Goal: Task Accomplishment & Management: Manage account settings

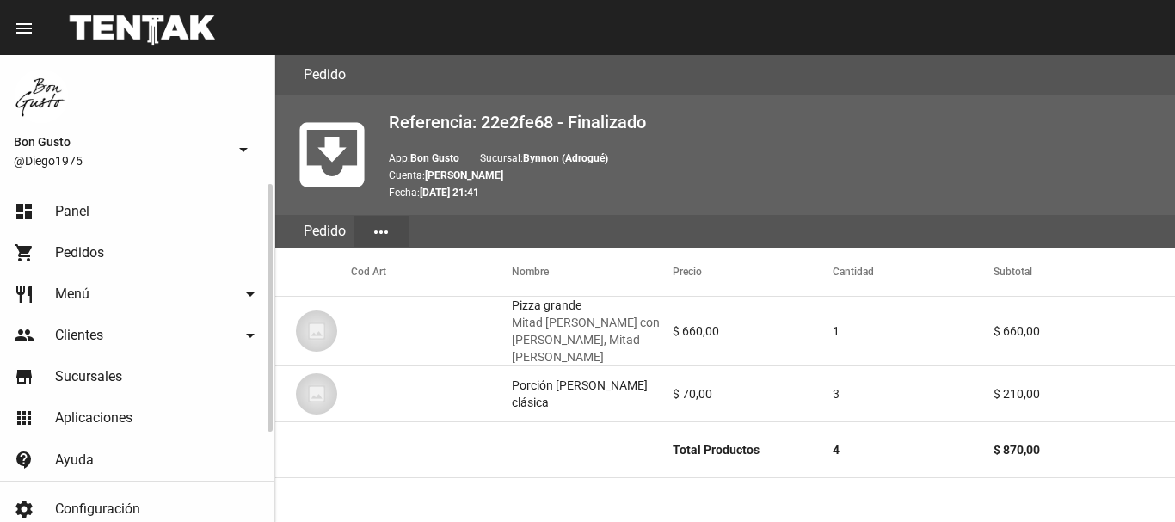
click at [115, 211] on link "dashboard Panel" at bounding box center [137, 211] width 274 height 41
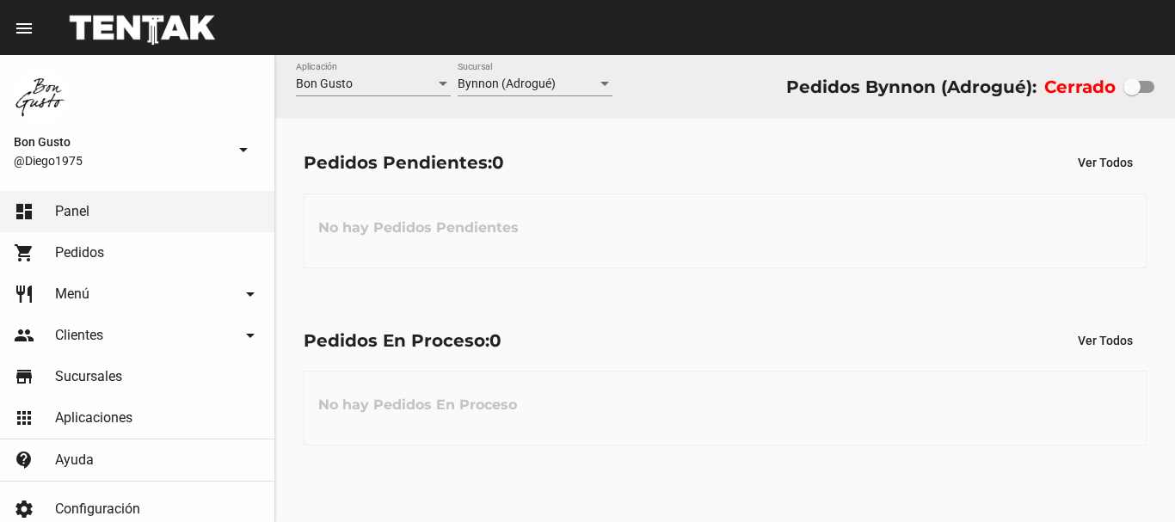
click at [1141, 88] on div at bounding box center [1138, 87] width 31 height 12
click at [1132, 93] on input "checkbox" at bounding box center [1131, 93] width 1 height 1
checkbox input "true"
click at [949, 320] on div "Pedidos En Proceso: 0 Ver Todos No hay Pedidos En Proceso" at bounding box center [725, 385] width 900 height 177
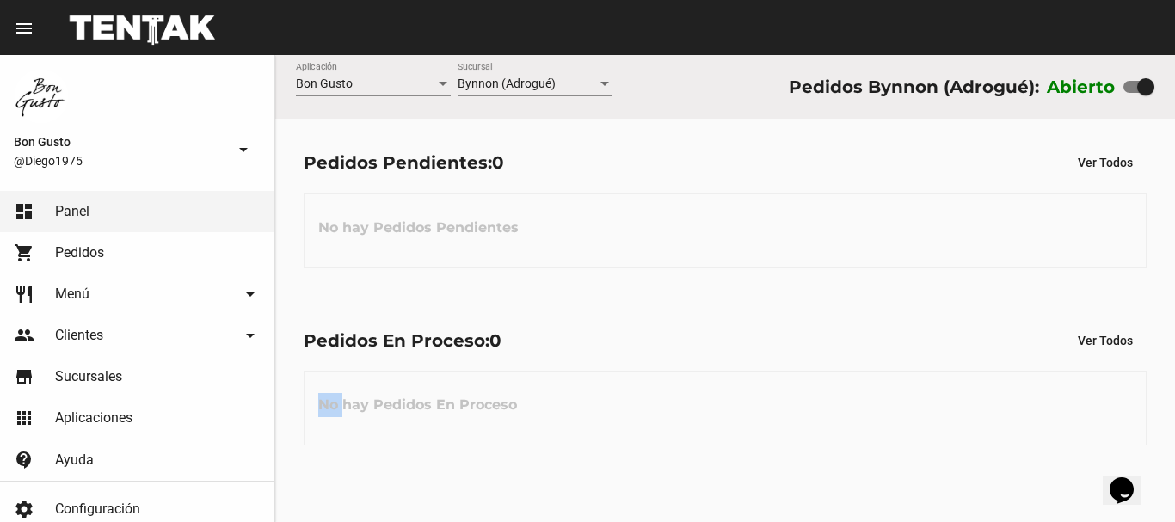
click at [949, 320] on div "Pedidos En Proceso: 0 Ver Todos No hay Pedidos En Proceso" at bounding box center [725, 385] width 900 height 177
click at [148, 187] on mat-sidenav-container "Bon Gusto @Diego1975 arrow_drop_down dashboard Panel shopping_cart Pedidos rest…" at bounding box center [587, 288] width 1175 height 467
click at [680, 249] on div "No hay Pedidos Pendientes" at bounding box center [725, 230] width 843 height 75
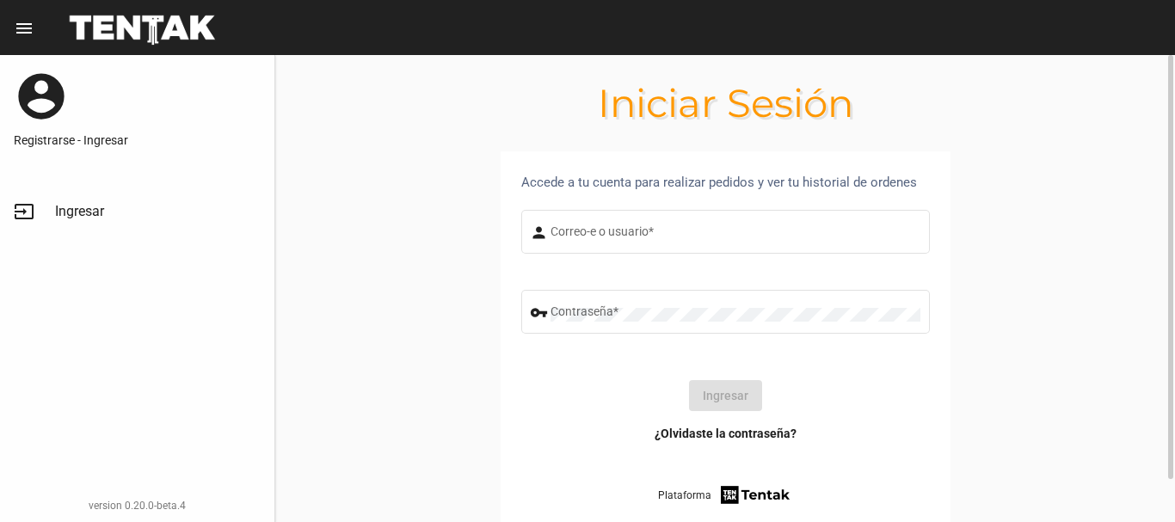
type input "diego1975"
click at [723, 388] on button "Ingresar" at bounding box center [725, 395] width 73 height 31
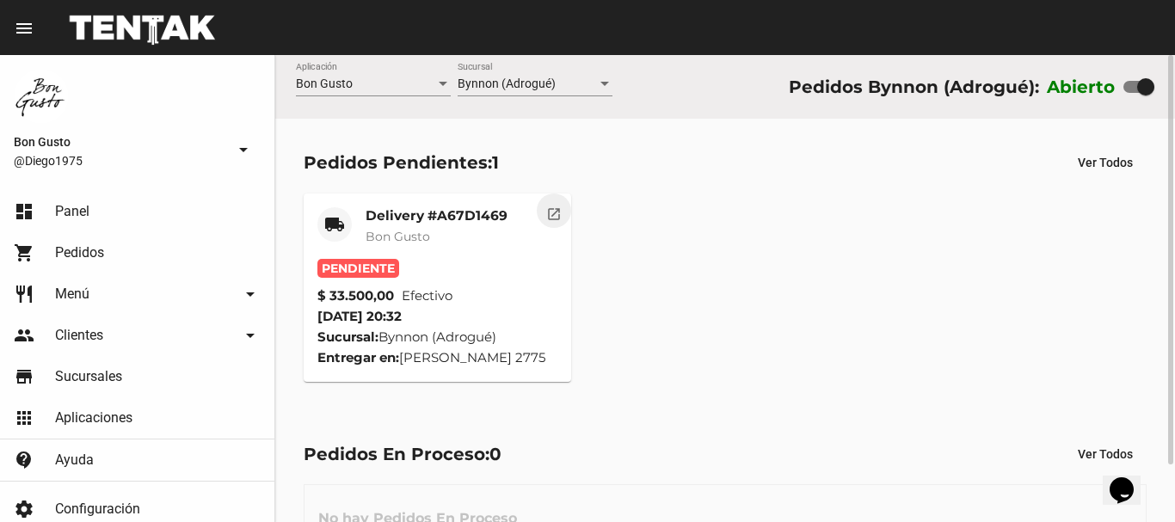
click at [548, 219] on mat-icon "open_in_new" at bounding box center [553, 211] width 15 height 15
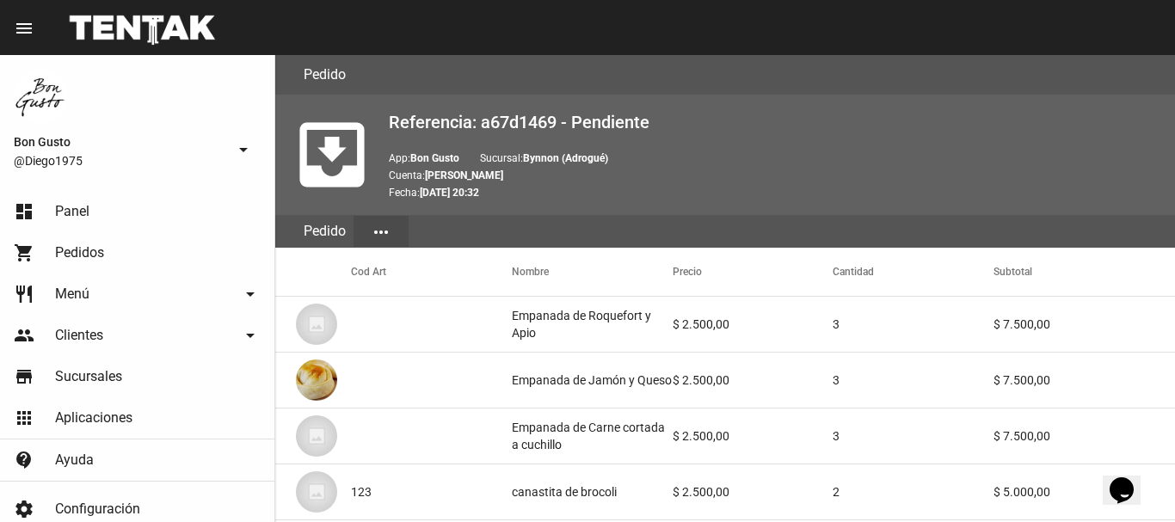
scroll to position [993, 0]
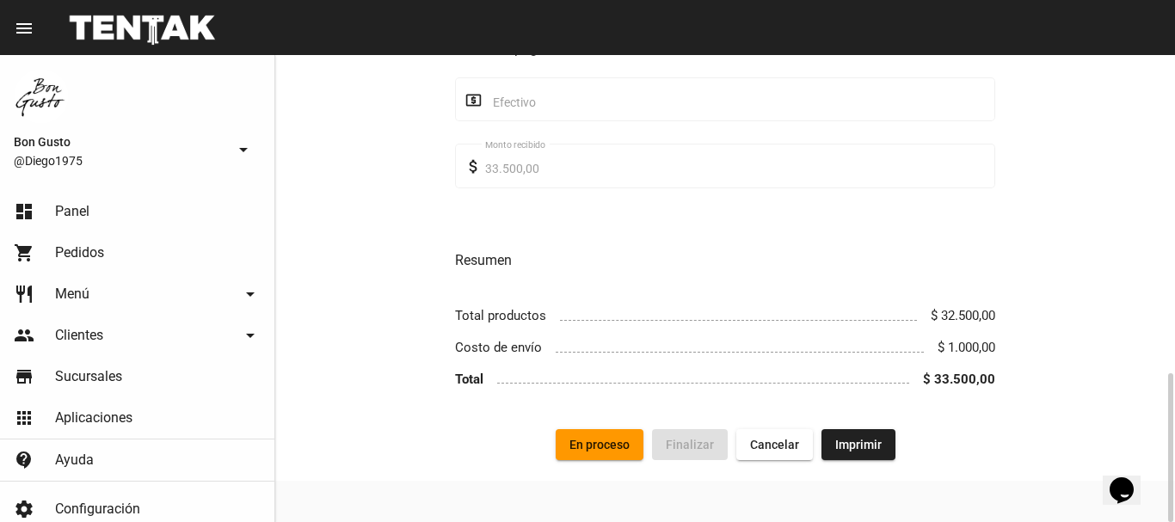
click at [587, 439] on span "En proceso" at bounding box center [599, 445] width 60 height 14
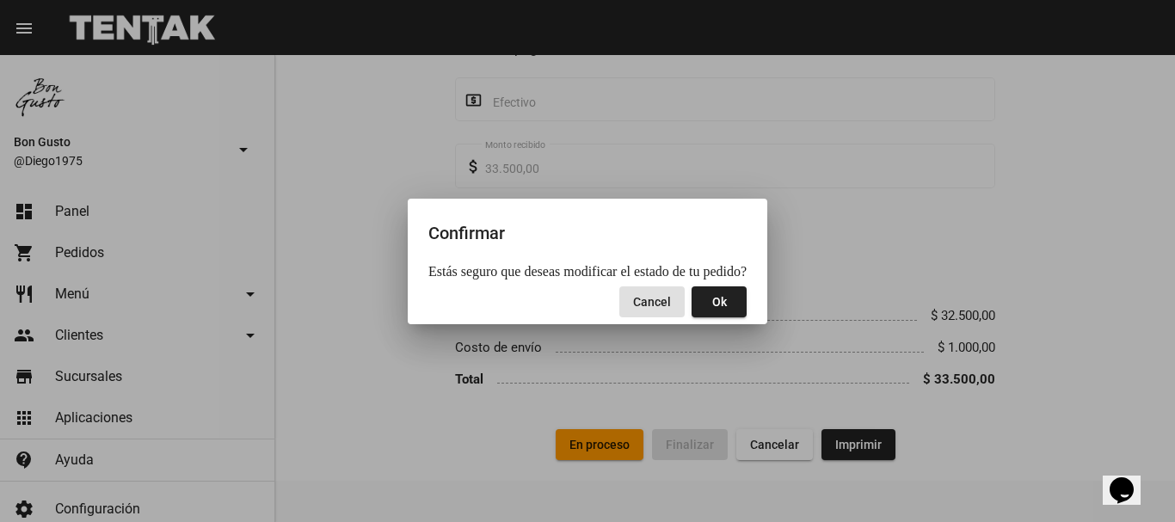
click at [712, 307] on span "Ok" at bounding box center [719, 302] width 15 height 14
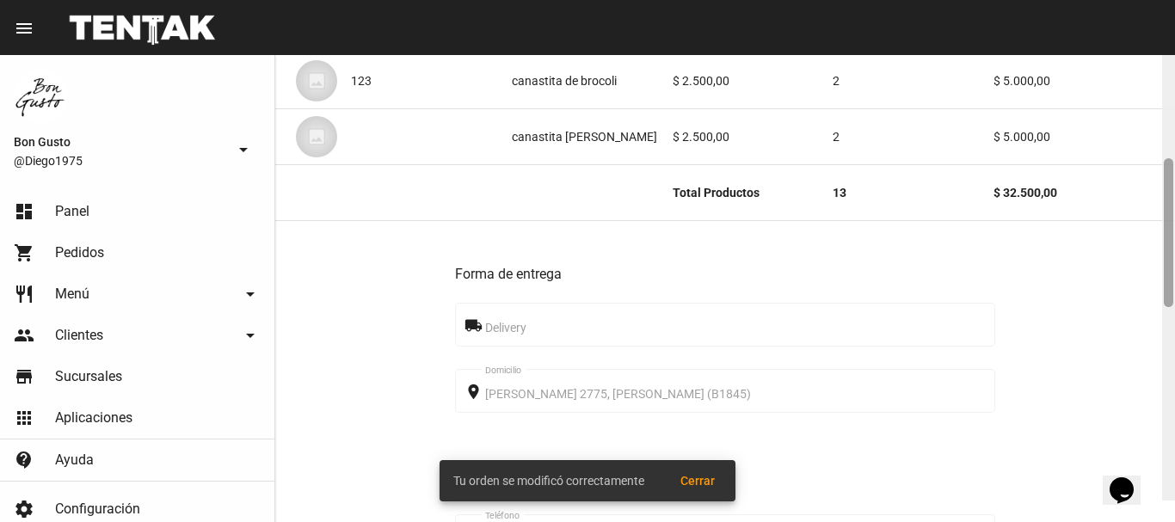
scroll to position [470, 0]
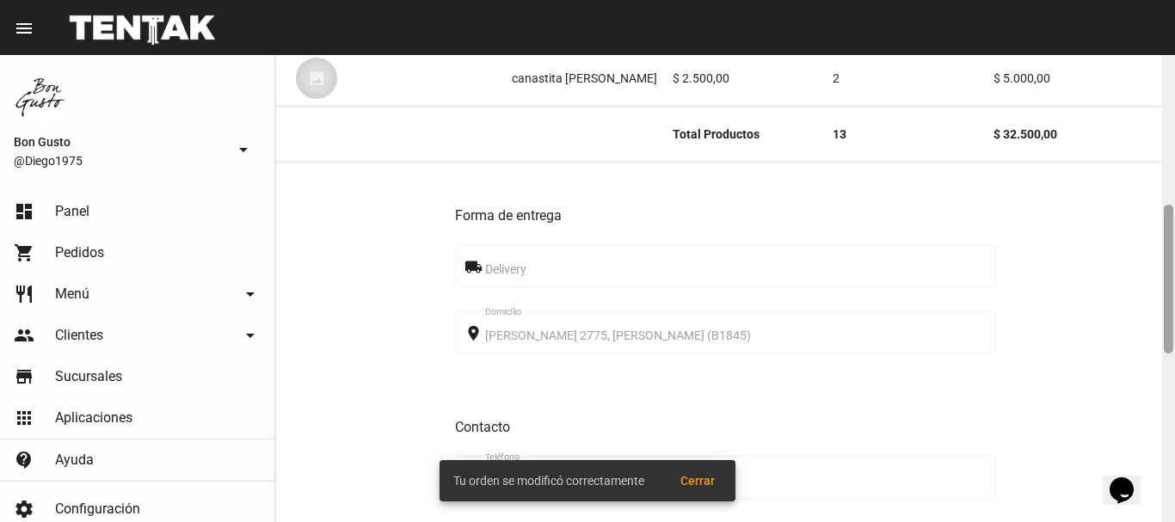
drag, startPoint x: 1166, startPoint y: 149, endPoint x: 1174, endPoint y: 295, distance: 146.4
click at [1174, 295] on div at bounding box center [1168, 288] width 13 height 467
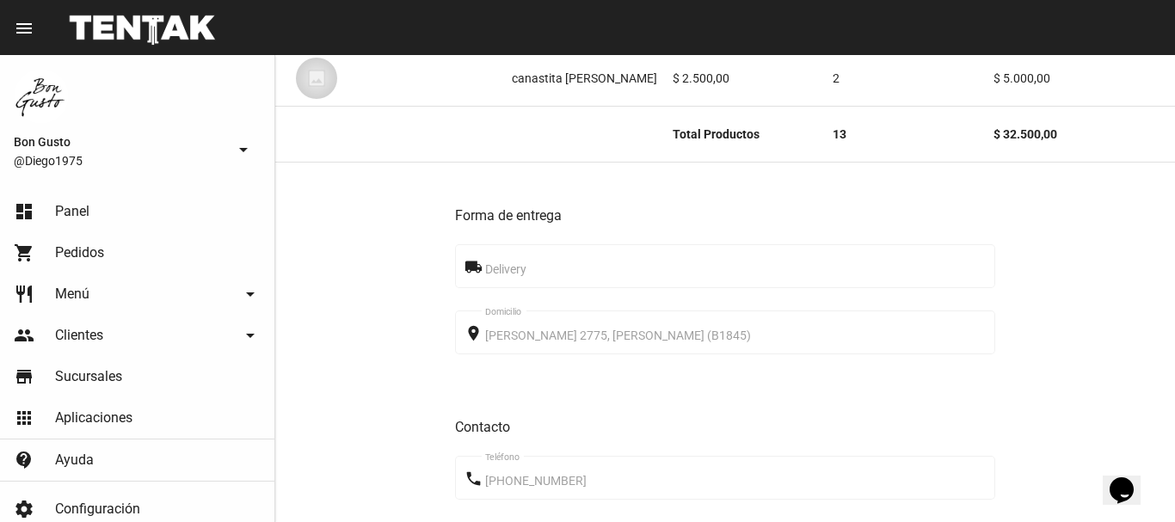
scroll to position [0, 0]
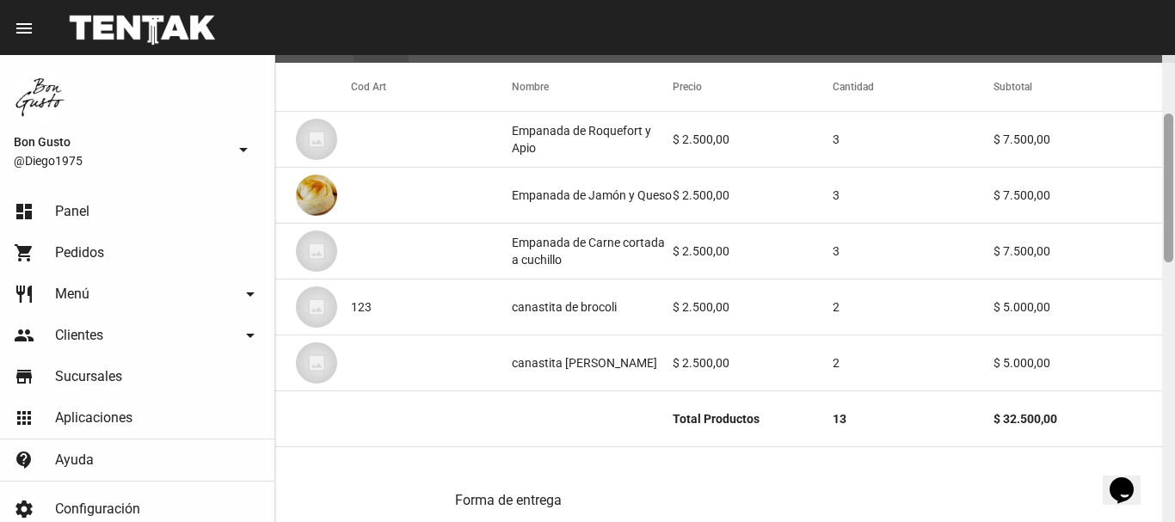
drag, startPoint x: 1170, startPoint y: 119, endPoint x: 1174, endPoint y: 177, distance: 58.6
click at [1174, 179] on div at bounding box center [1168, 288] width 13 height 467
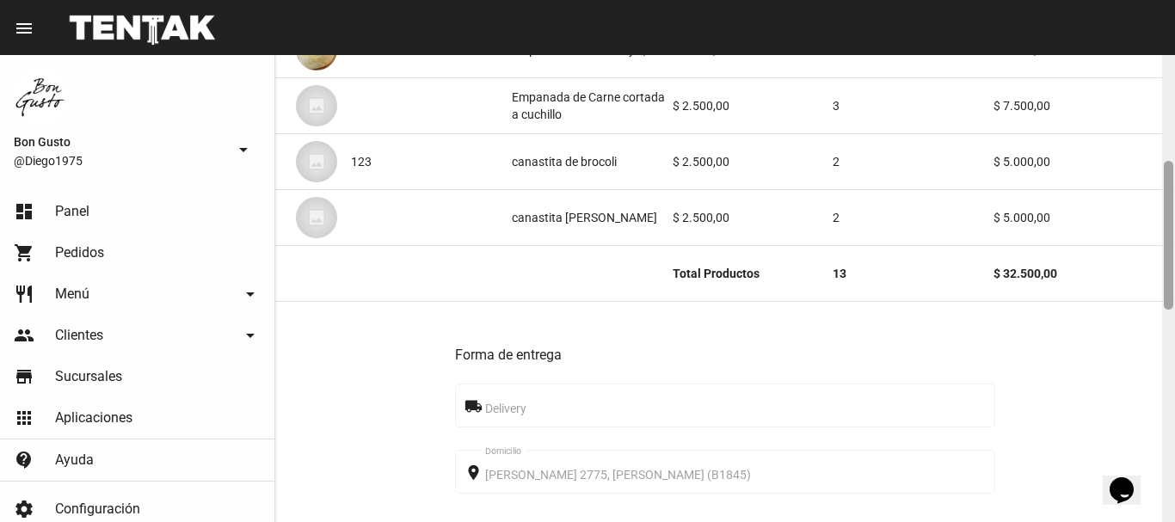
scroll to position [333, 0]
drag, startPoint x: 1165, startPoint y: 176, endPoint x: 1174, endPoint y: 283, distance: 107.0
click at [1174, 283] on div at bounding box center [1168, 285] width 13 height 467
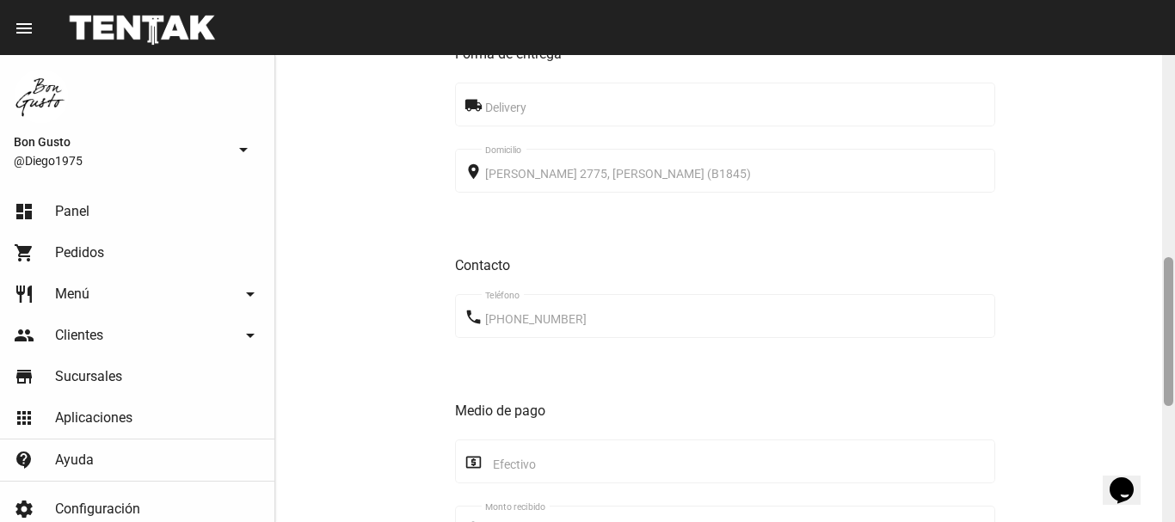
scroll to position [636, 0]
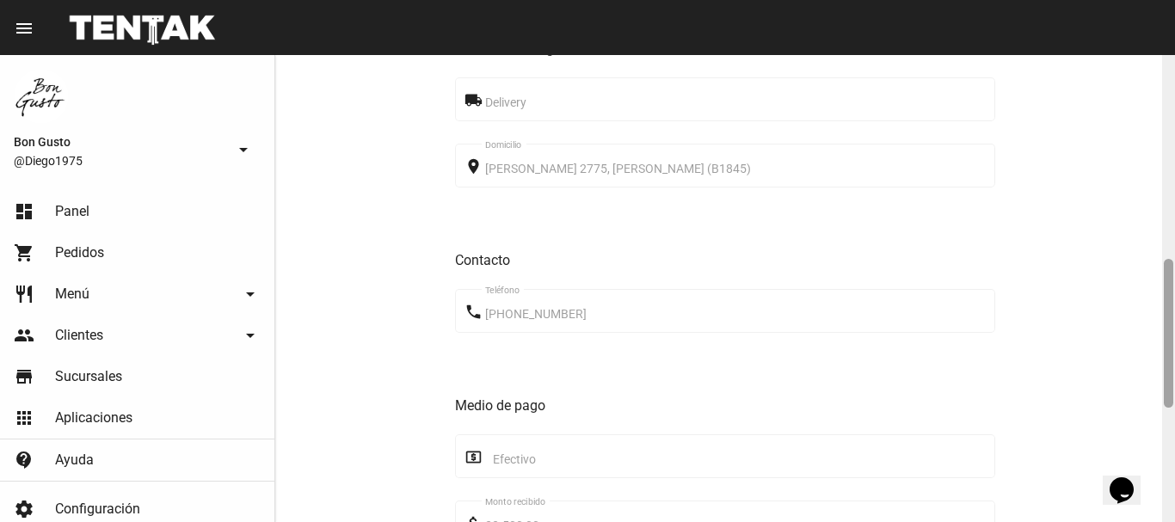
drag, startPoint x: 1174, startPoint y: 266, endPoint x: 1174, endPoint y: 324, distance: 58.5
click at [1174, 324] on div at bounding box center [1168, 288] width 13 height 467
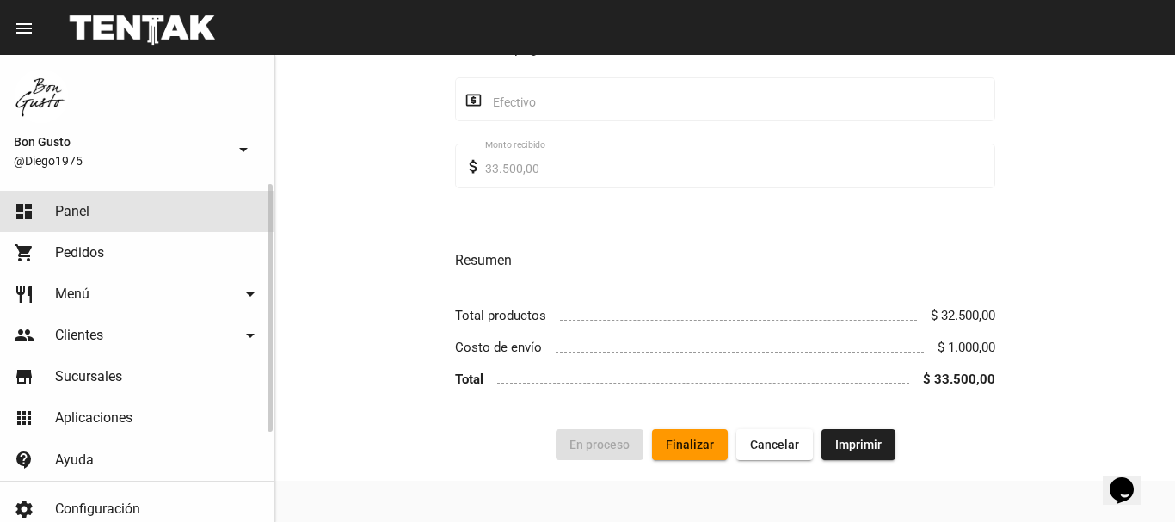
click at [134, 201] on link "dashboard Panel" at bounding box center [137, 211] width 274 height 41
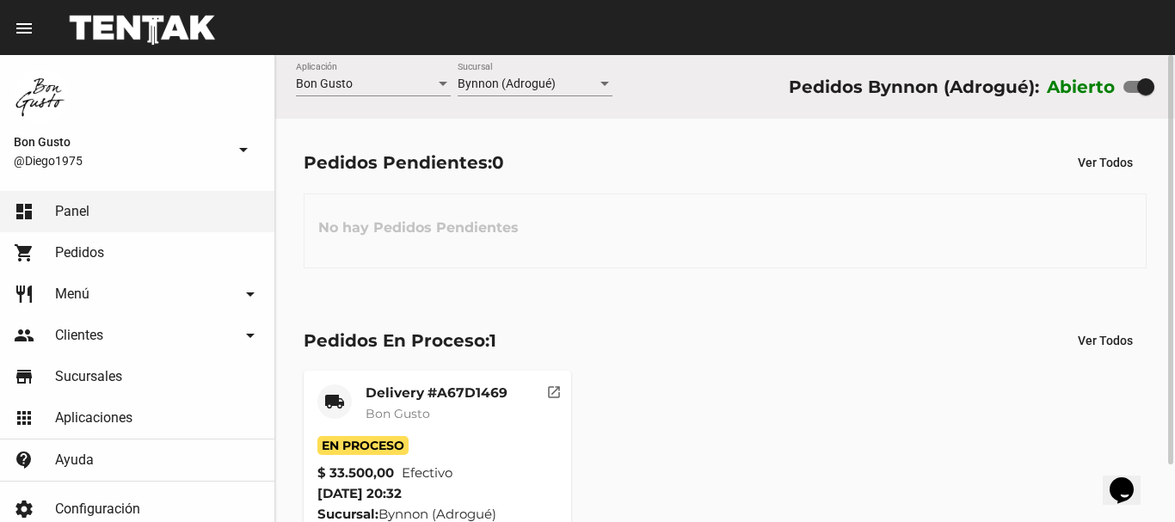
scroll to position [65, 0]
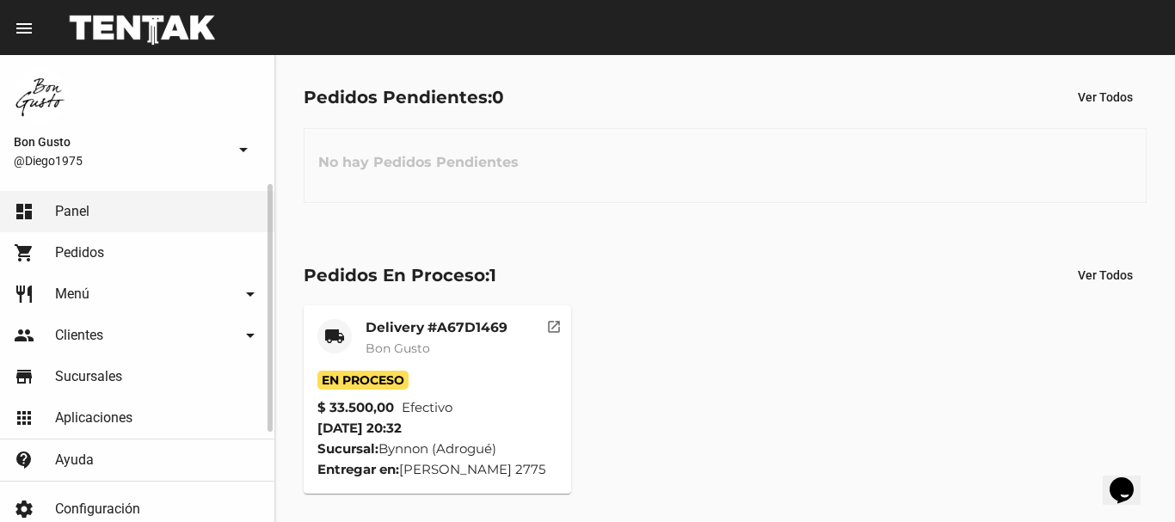
click at [89, 249] on span "Pedidos" at bounding box center [79, 252] width 49 height 17
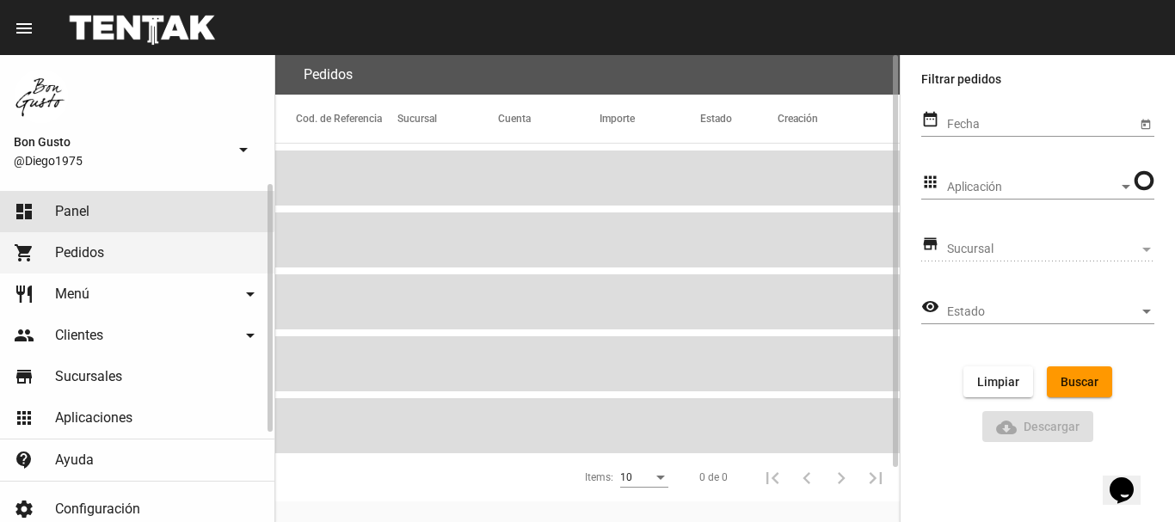
click at [99, 200] on link "dashboard Panel" at bounding box center [137, 211] width 274 height 41
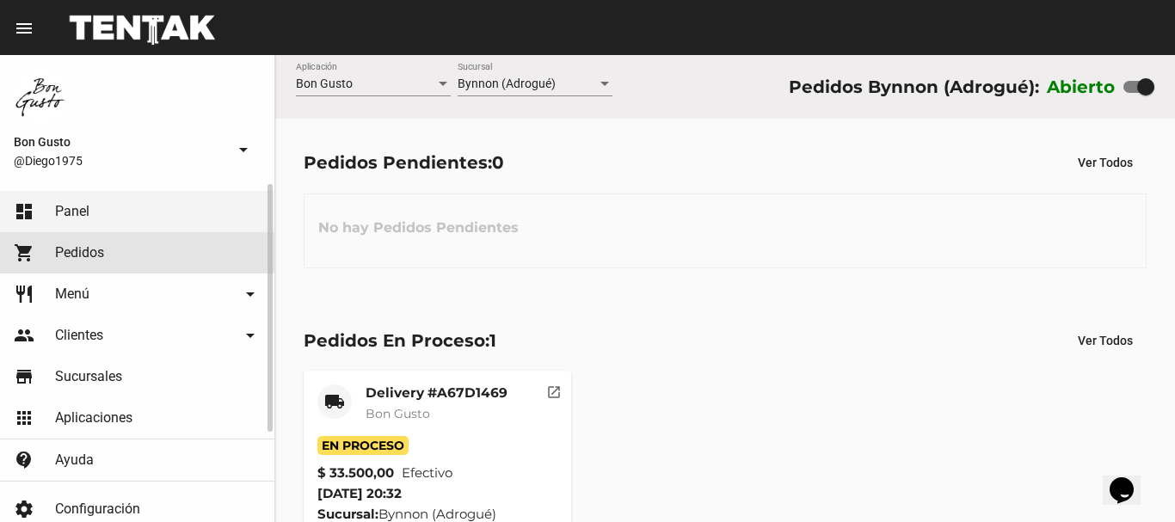
click at [98, 239] on link "shopping_cart Pedidos" at bounding box center [137, 252] width 274 height 41
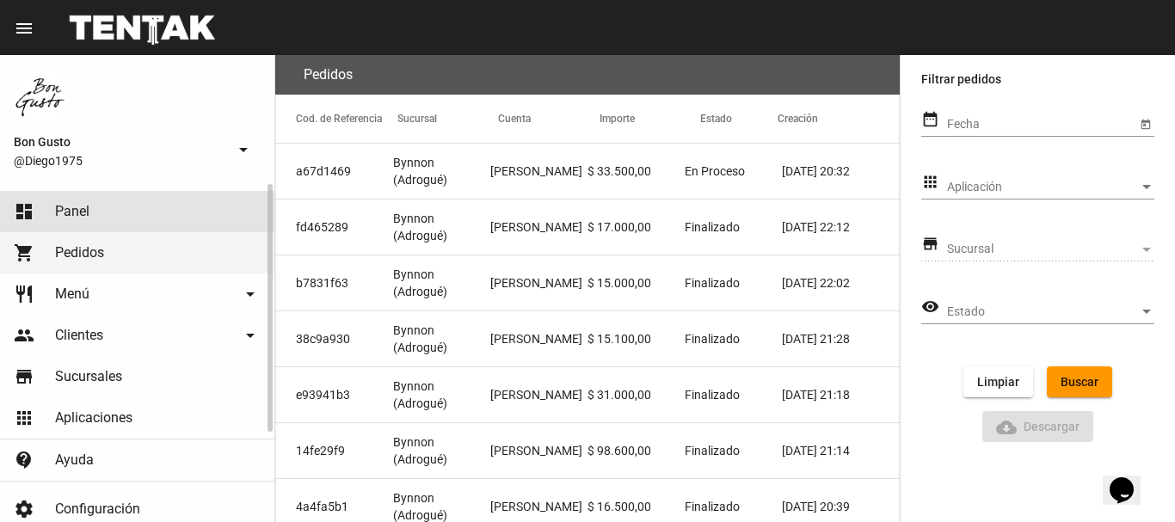
click at [168, 222] on link "dashboard Panel" at bounding box center [137, 211] width 274 height 41
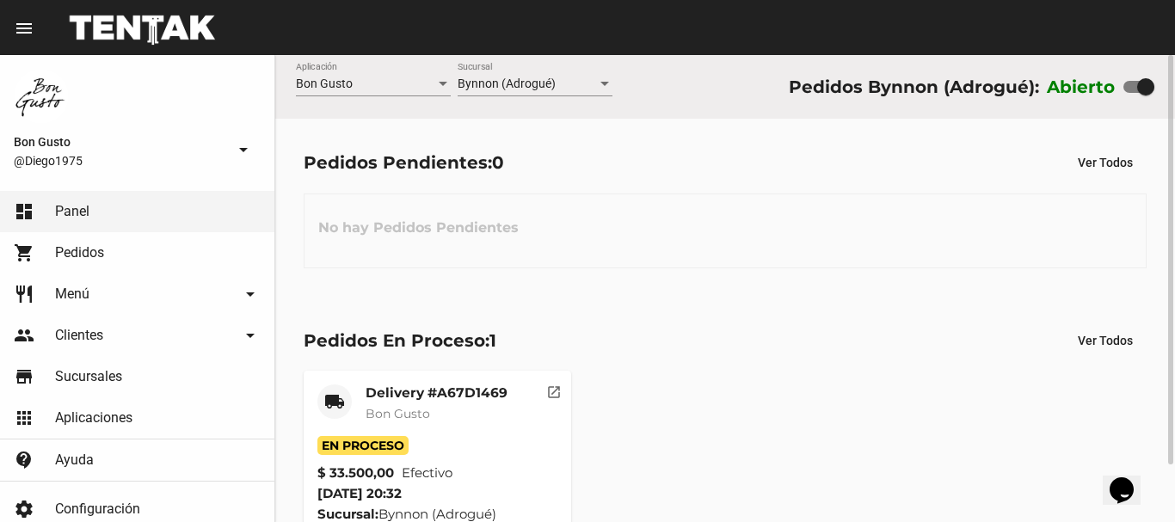
click at [559, 389] on mat-icon "open_in_new" at bounding box center [553, 389] width 15 height 15
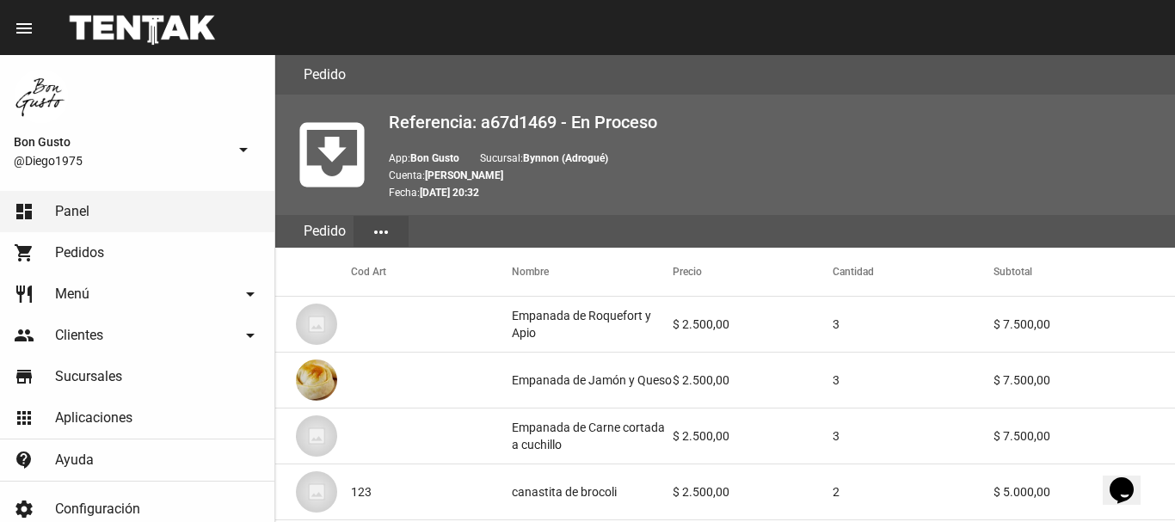
scroll to position [993, 0]
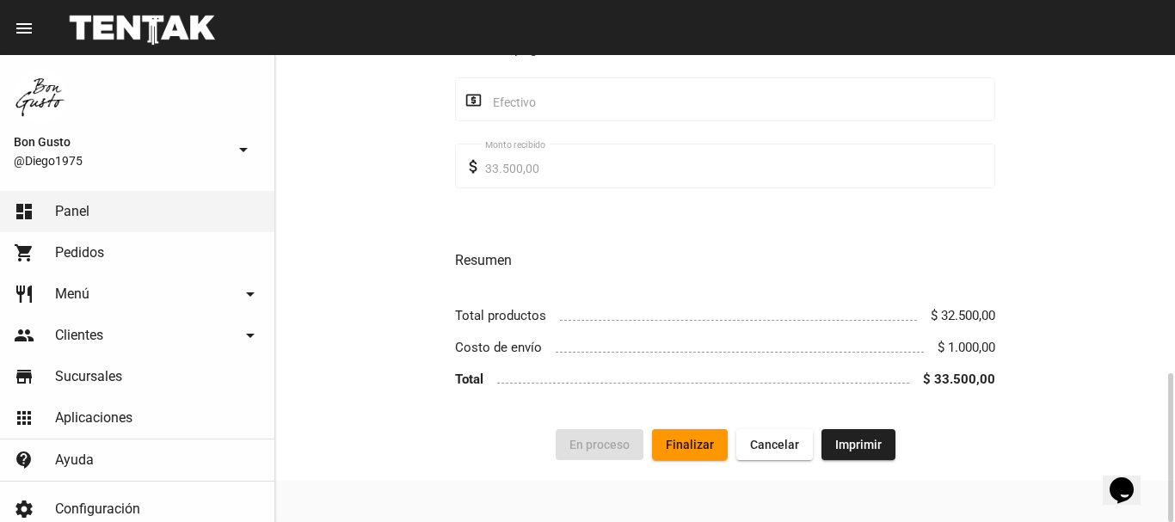
click at [701, 447] on span "Finalizar" at bounding box center [690, 445] width 48 height 14
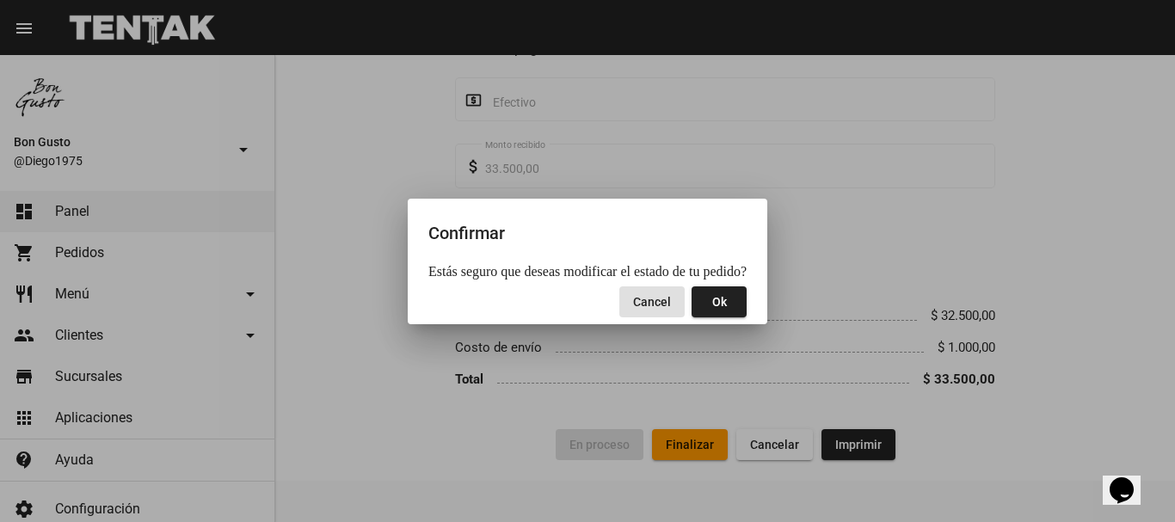
click at [712, 296] on span "Ok" at bounding box center [719, 302] width 15 height 14
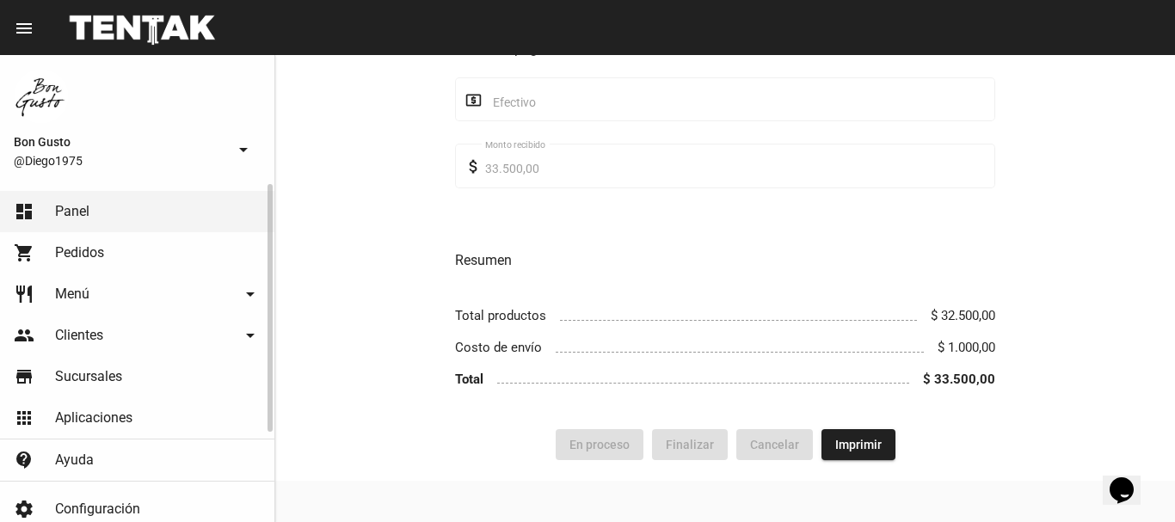
click at [95, 213] on link "dashboard Panel" at bounding box center [137, 211] width 274 height 41
